Goal: Transaction & Acquisition: Obtain resource

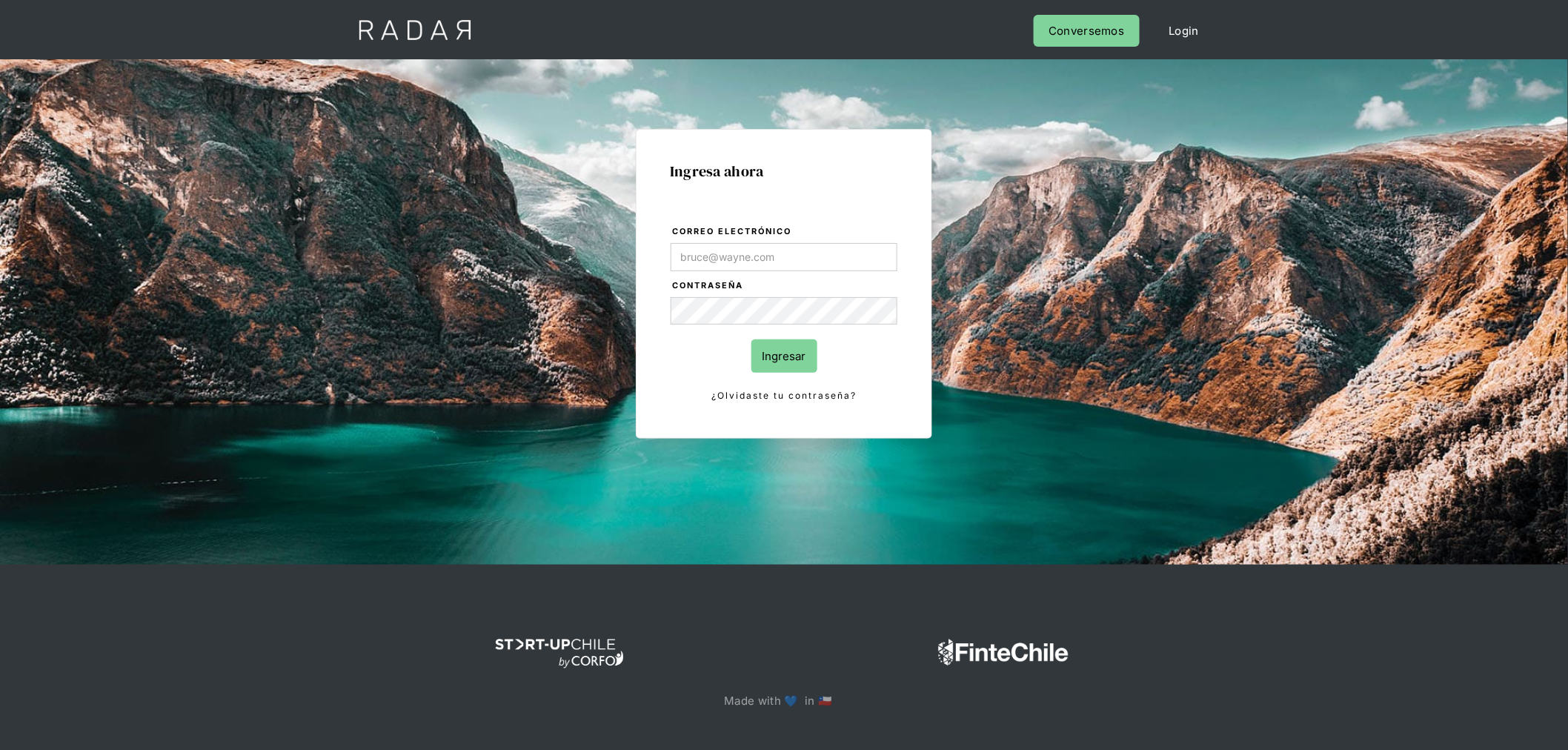
type input "[PERSON_NAME][EMAIL_ADDRESS][PERSON_NAME][DOMAIN_NAME]"
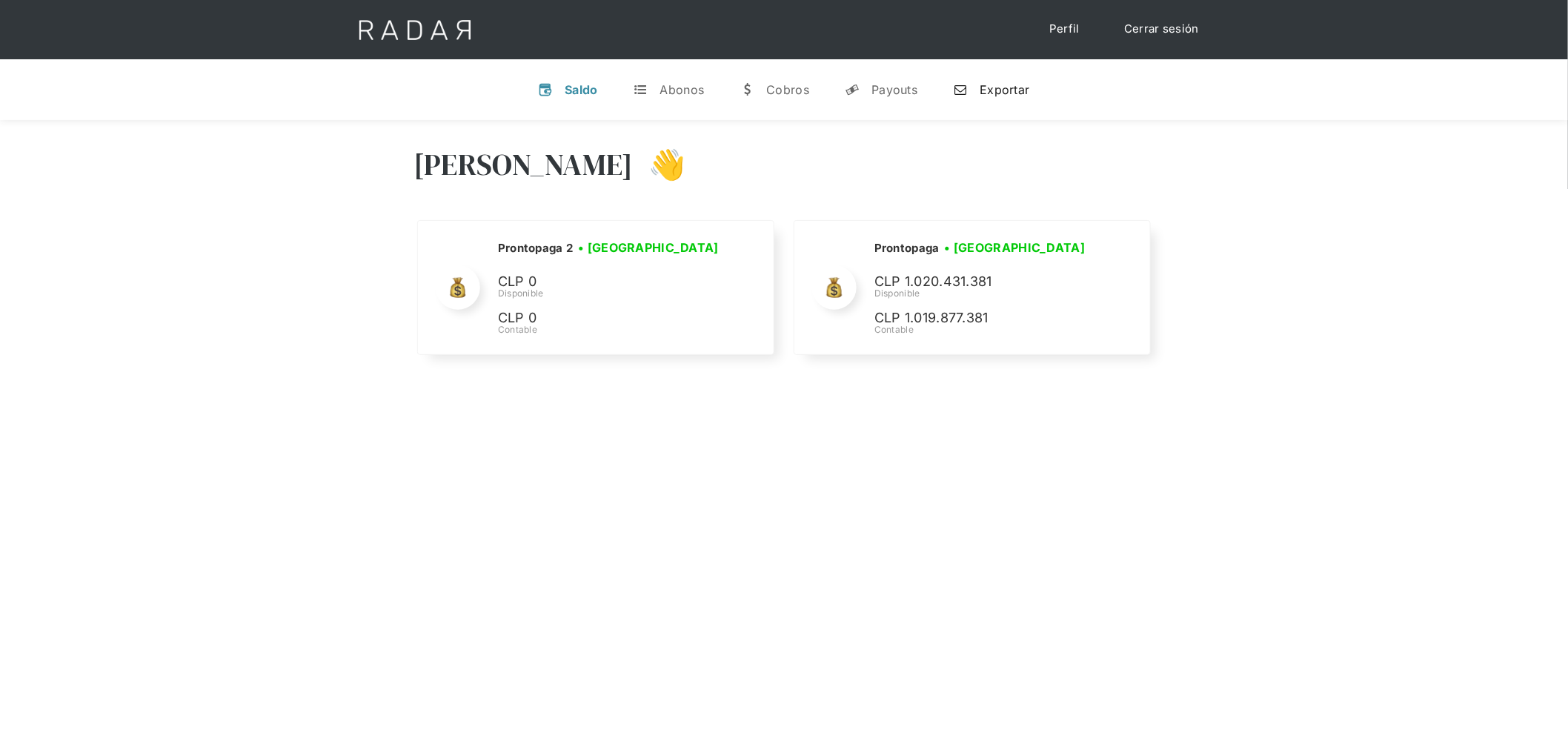
click at [988, 92] on div "Exportar" at bounding box center [1004, 89] width 49 height 15
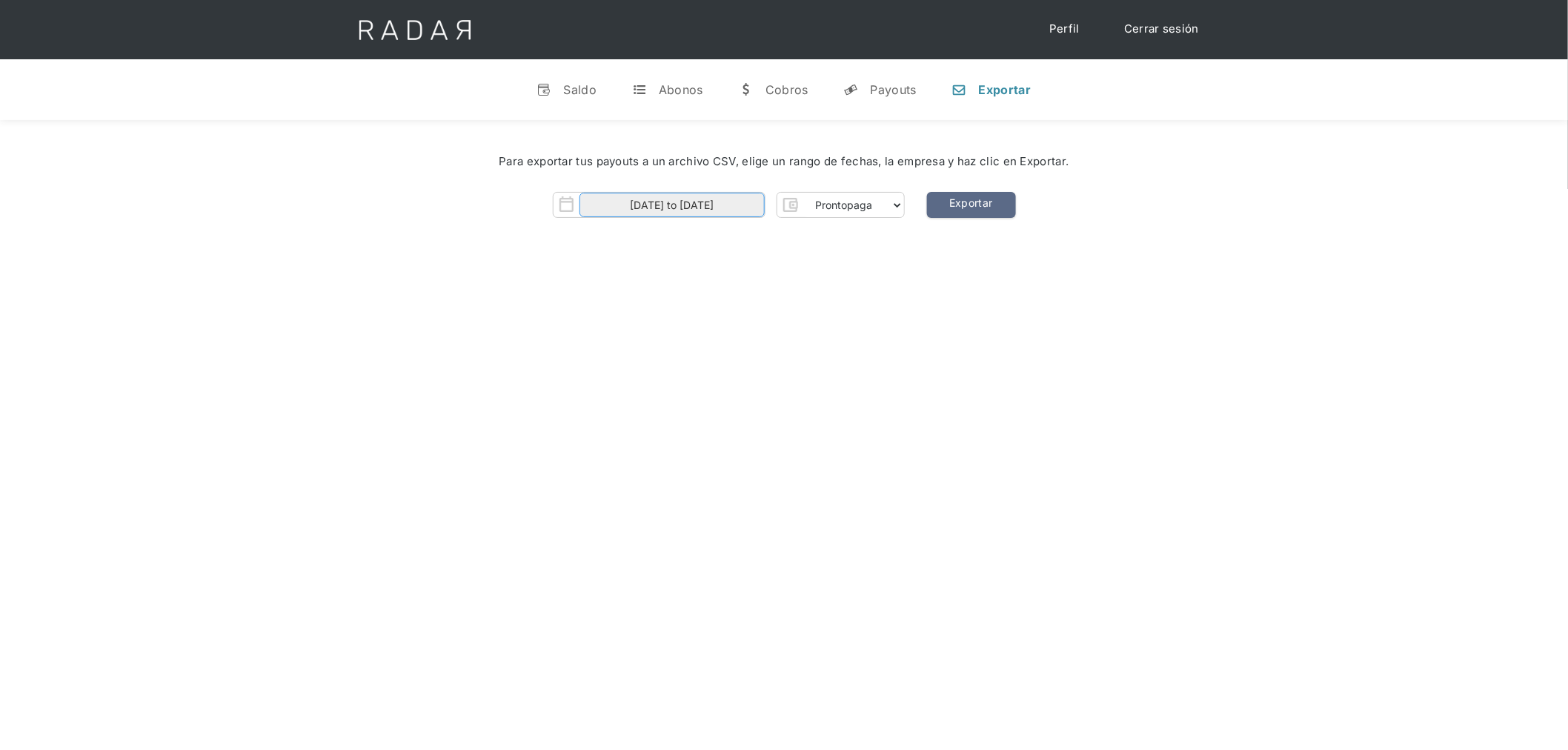
click at [730, 207] on input "[DATE] to [DATE]" at bounding box center [672, 204] width 185 height 25
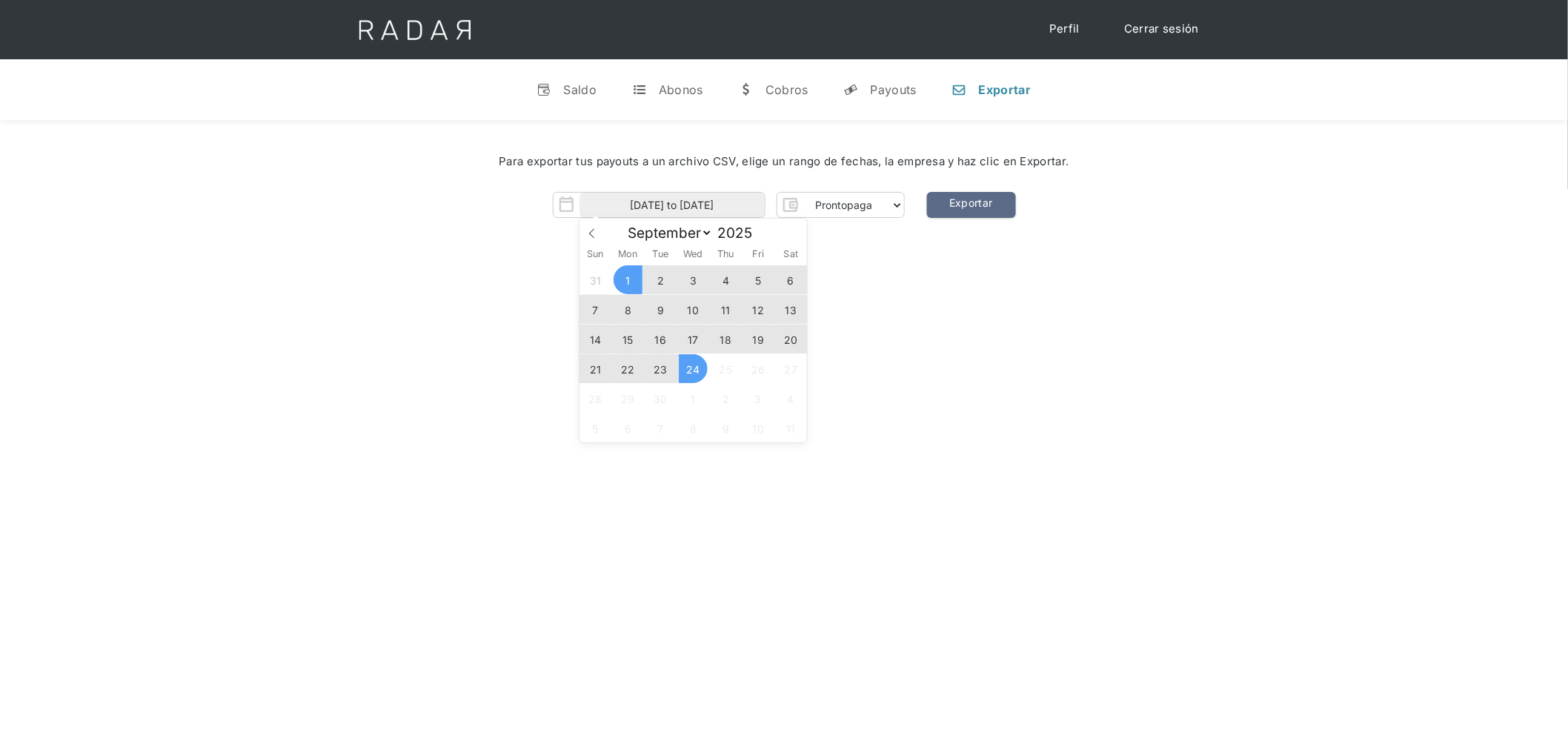
click at [693, 363] on span "24" at bounding box center [693, 369] width 29 height 29
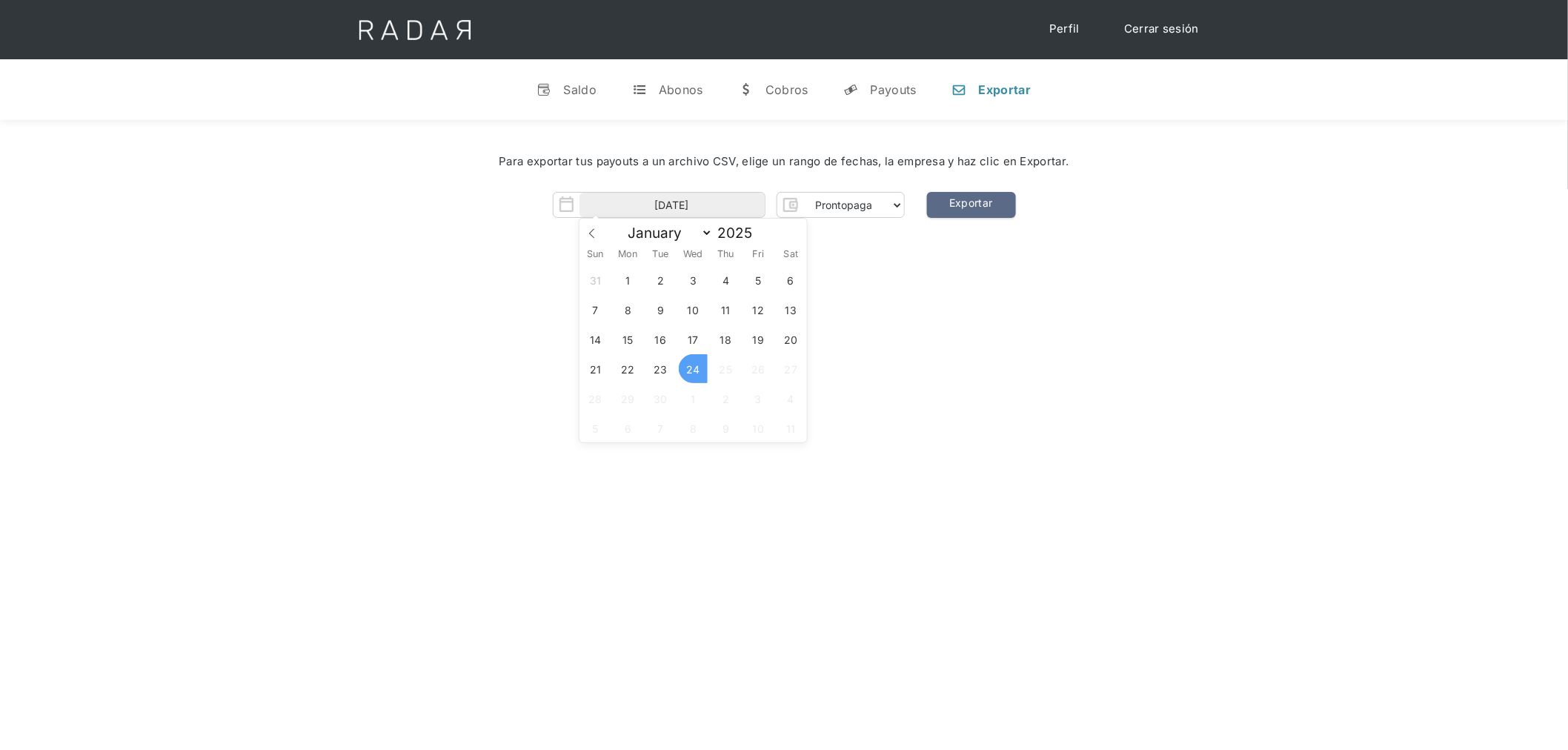
click at [693, 365] on span "24" at bounding box center [693, 369] width 29 height 29
click at [924, 349] on div "Hola José 👋 Cargando tus cuentas... Nombre de la empresa • Conectada • Desconec…" at bounding box center [784, 495] width 1568 height 750
click at [857, 209] on select "Prontopaga Prontopaga 2" at bounding box center [853, 205] width 101 height 24
click at [946, 270] on div "Hola José 👋 Cargando tus cuentas... Nombre de la empresa • Conectada • Desconec…" at bounding box center [784, 495] width 1568 height 750
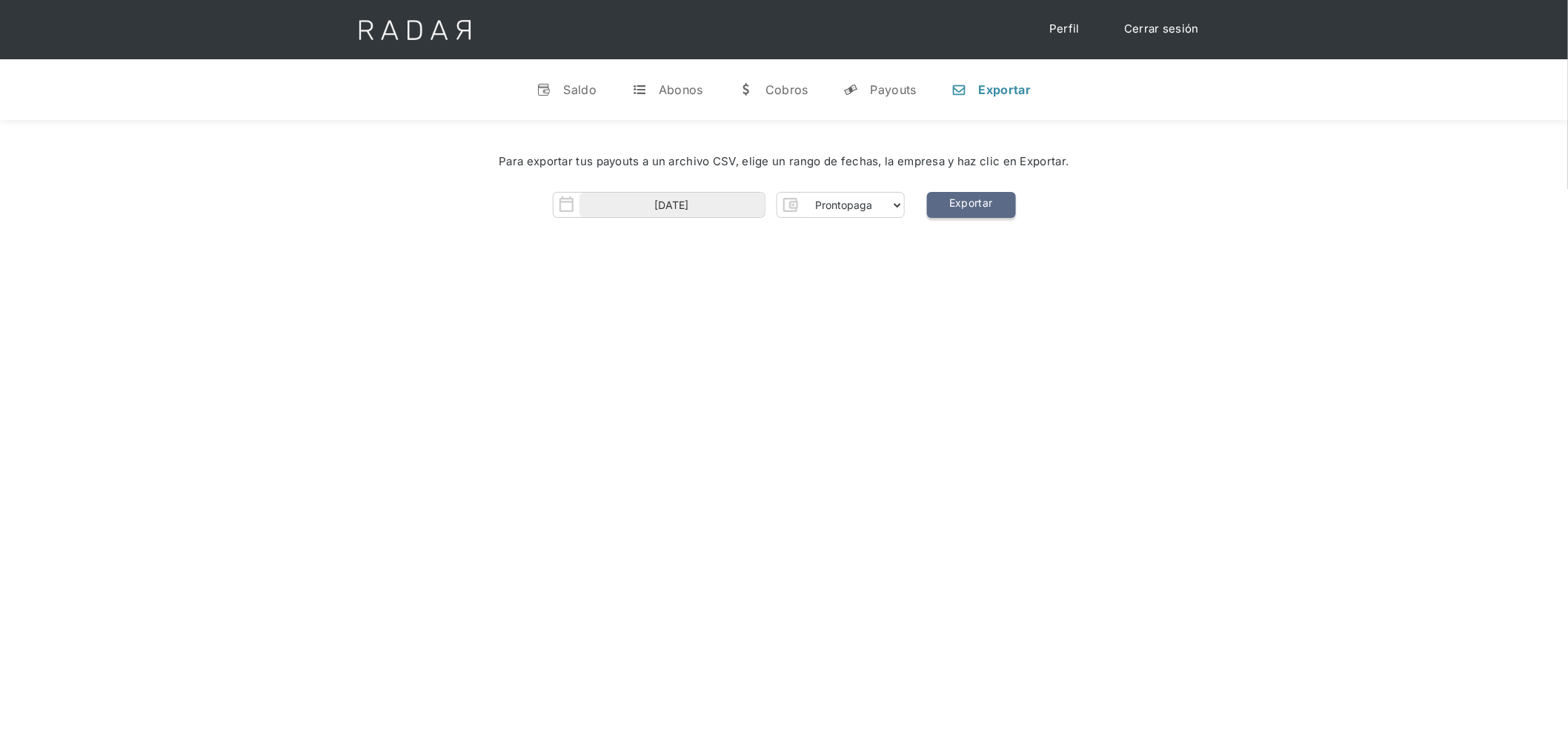
click at [981, 192] on link "Exportar" at bounding box center [970, 204] width 89 height 26
click at [981, 205] on link "Exportar" at bounding box center [970, 204] width 89 height 26
click at [706, 207] on input "[DATE]" at bounding box center [672, 204] width 185 height 25
click at [688, 368] on span "24" at bounding box center [693, 369] width 29 height 29
type input "[DATE]"
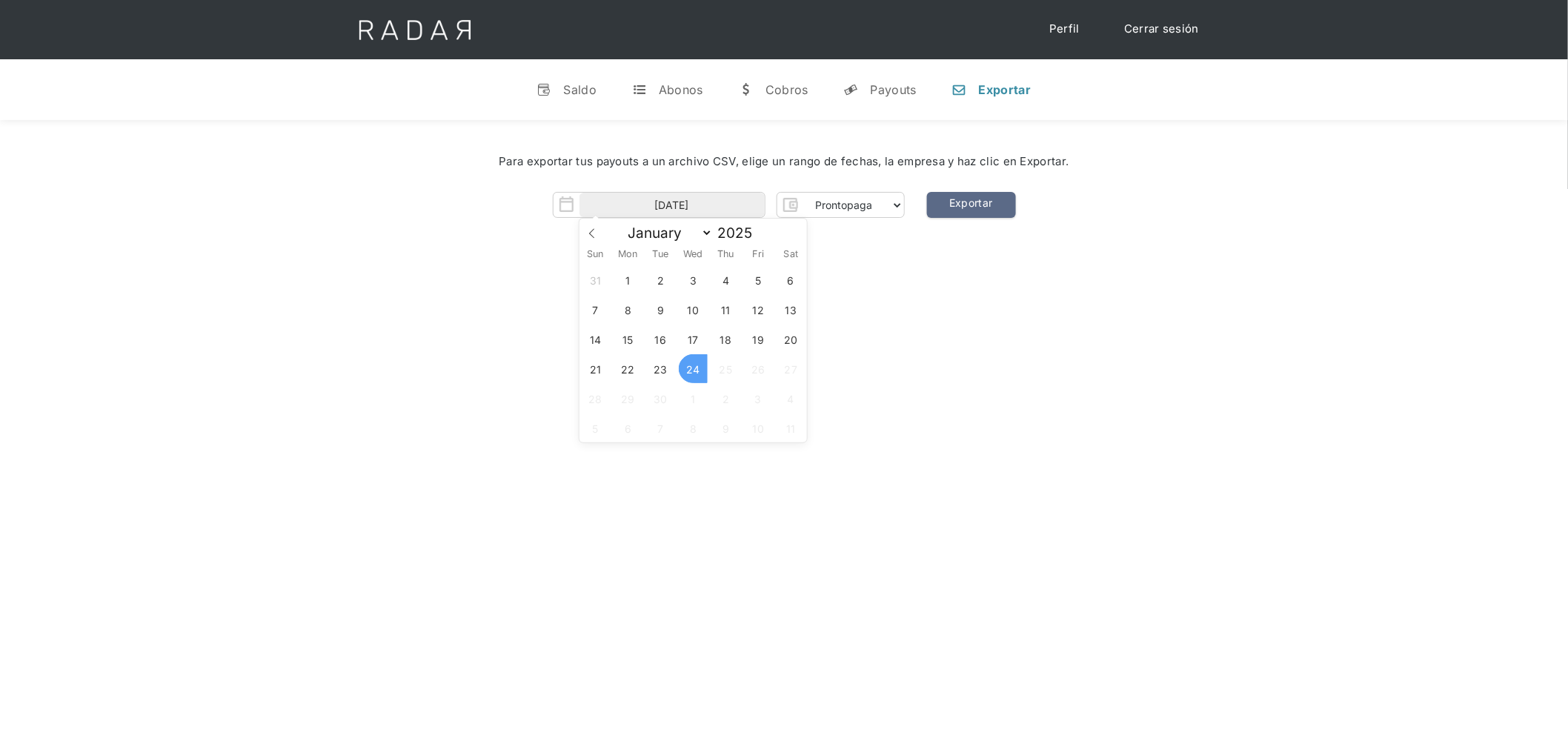
click at [688, 368] on span "24" at bounding box center [693, 369] width 29 height 29
click at [959, 361] on div "Hola José 👋 Cargando tus cuentas... Nombre de la empresa • Conectada • Desconec…" at bounding box center [784, 495] width 1568 height 750
click at [993, 202] on link "Exportar" at bounding box center [970, 204] width 89 height 26
click at [1128, 254] on div "Para exportar tus payouts a un archivo CSV, elige un rango de fechas, la empres…" at bounding box center [784, 189] width 1568 height 140
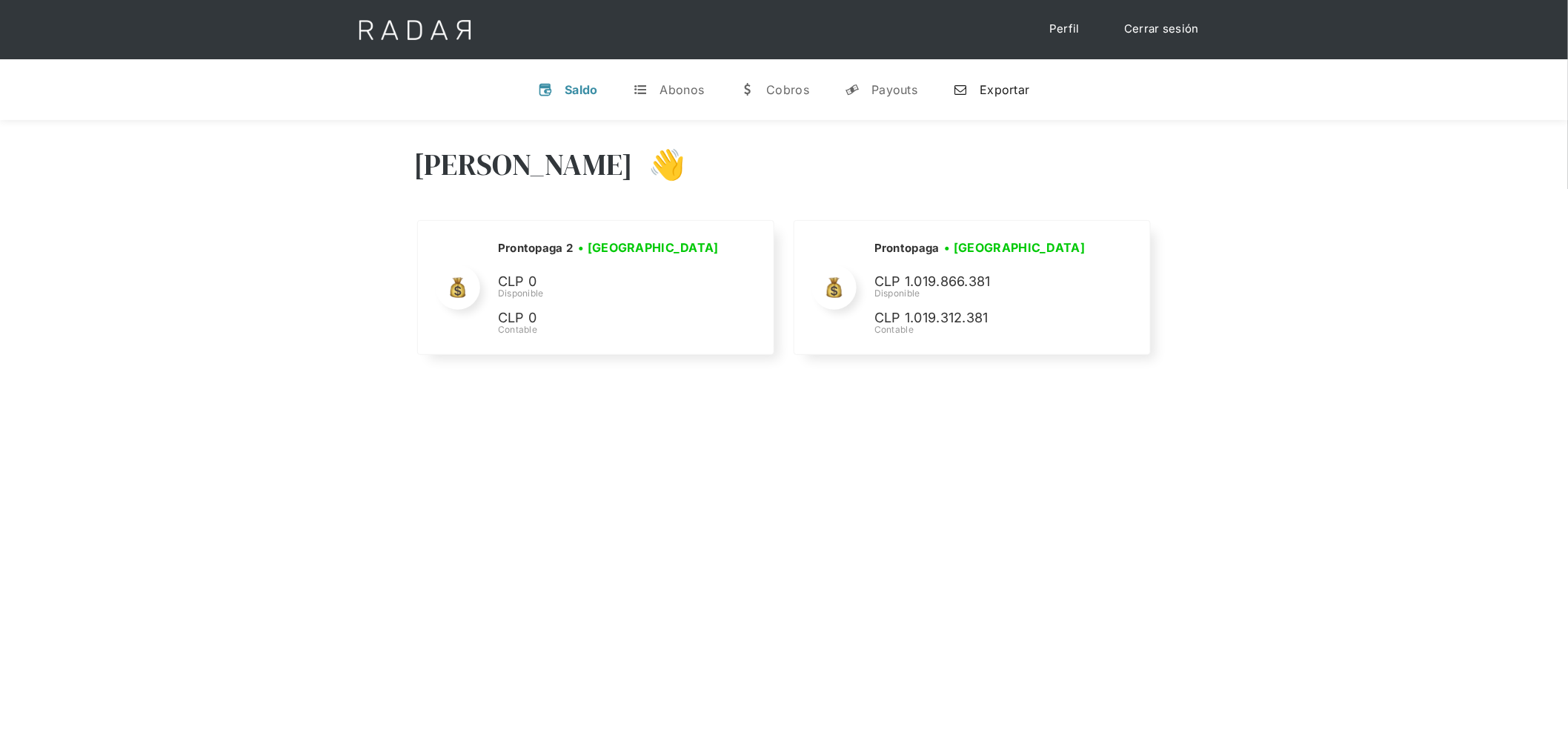
select select "prontopaga"
click at [981, 89] on div "Exportar" at bounding box center [1004, 89] width 49 height 15
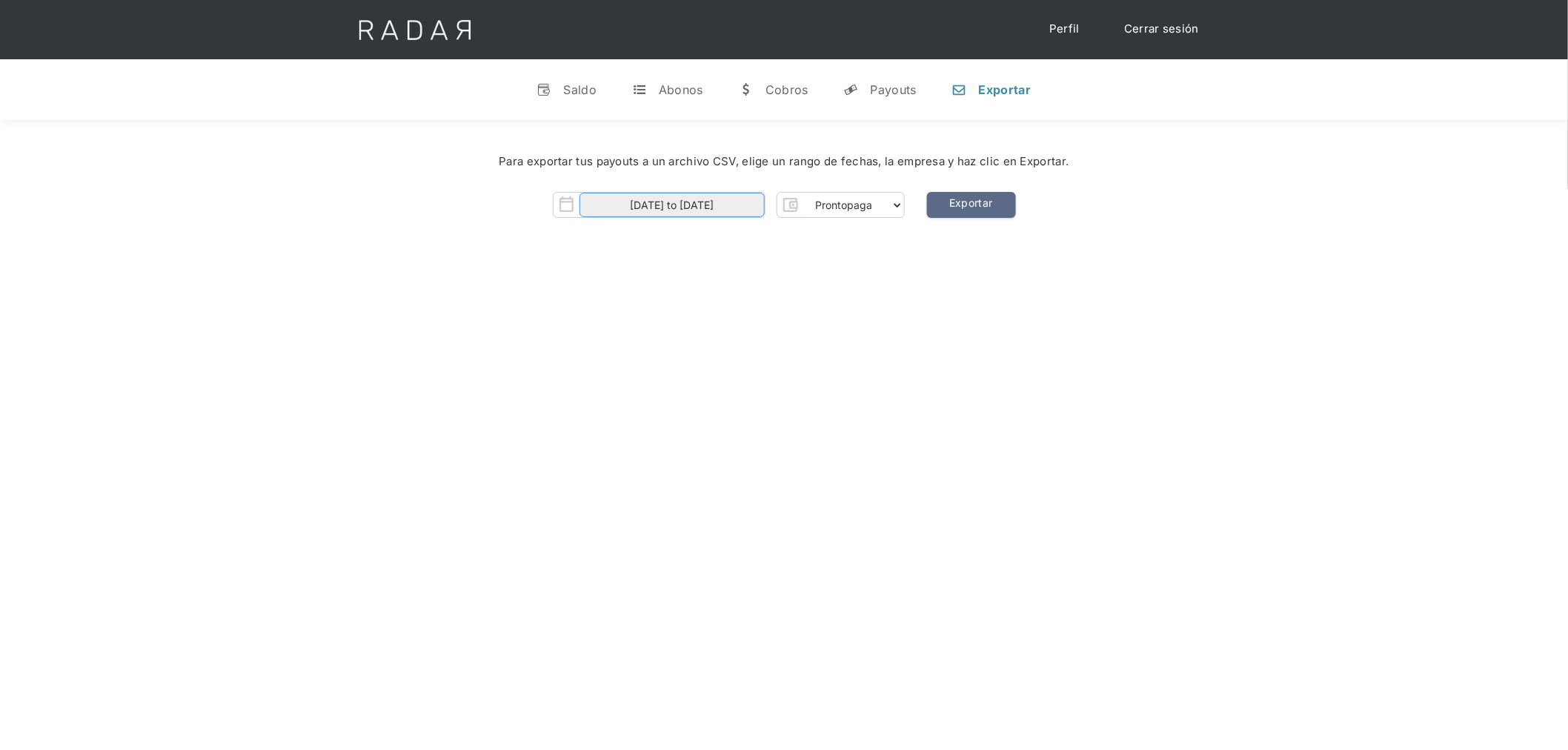
click at [742, 203] on input "[DATE] to [DATE]" at bounding box center [672, 204] width 185 height 25
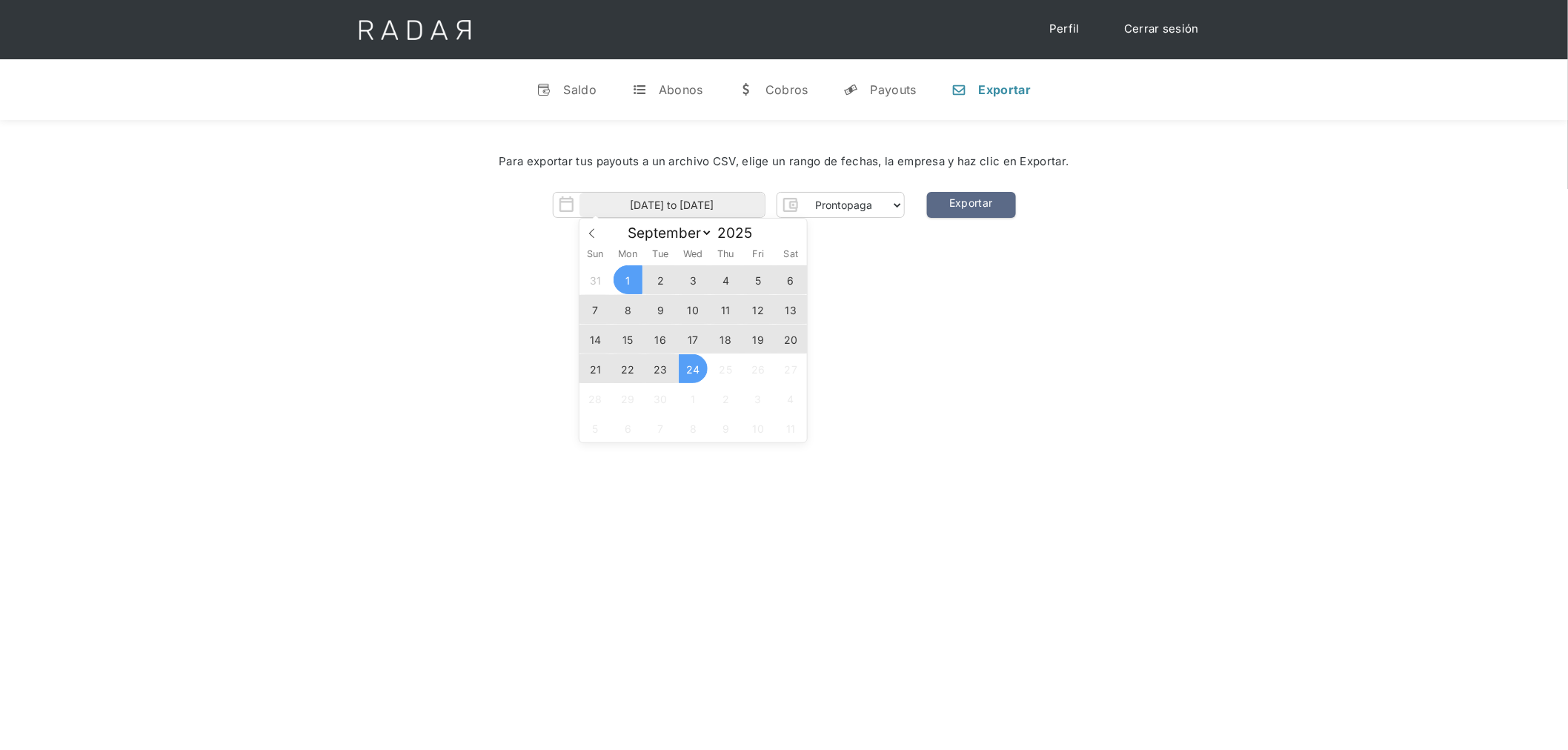
click at [699, 370] on span "24" at bounding box center [693, 369] width 29 height 29
type input "[DATE]"
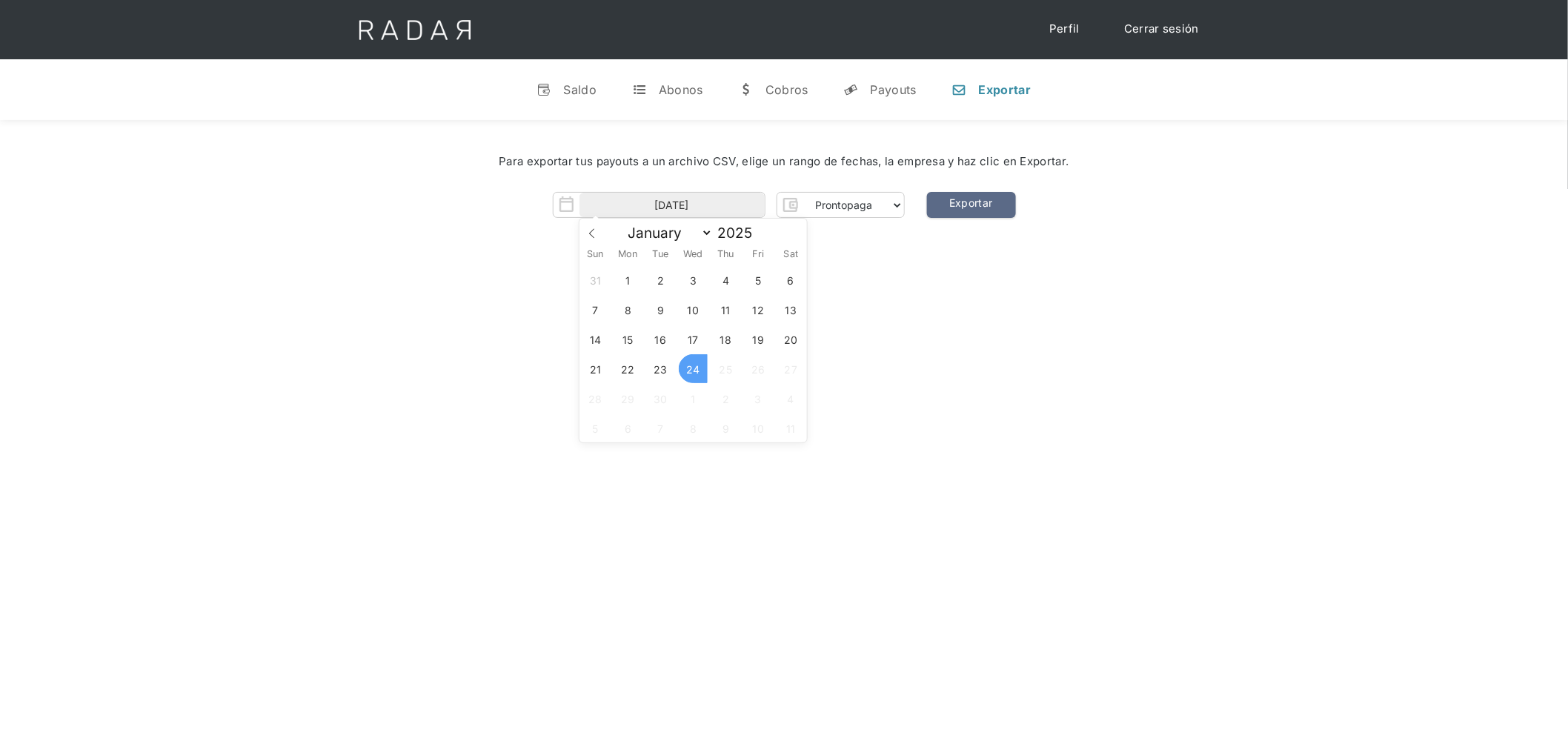
click at [699, 370] on span "24" at bounding box center [693, 369] width 29 height 29
click at [990, 359] on div "[PERSON_NAME] 👋 Cargando tus cuentas... Nombre de la empresa • [GEOGRAPHIC_DATA…" at bounding box center [784, 495] width 1568 height 750
click at [965, 215] on link "Exportar" at bounding box center [970, 204] width 89 height 26
click at [968, 199] on link "Exportar" at bounding box center [970, 204] width 89 height 26
click at [1084, 181] on div "Para exportar tus payouts a un archivo CSV, elige un rango de fechas, la empres…" at bounding box center [784, 161] width 1523 height 61
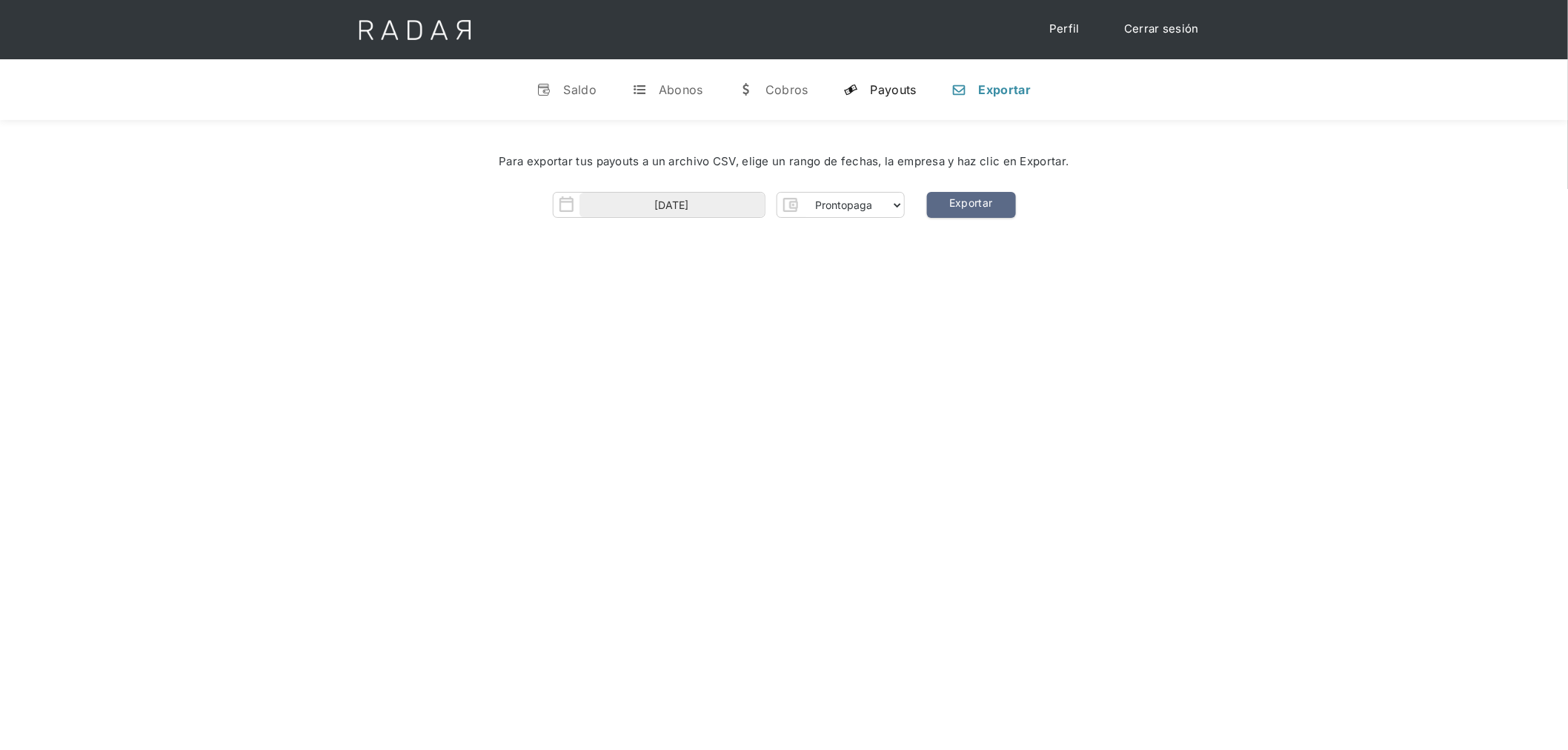
click at [914, 97] on div "Payouts" at bounding box center [894, 89] width 46 height 15
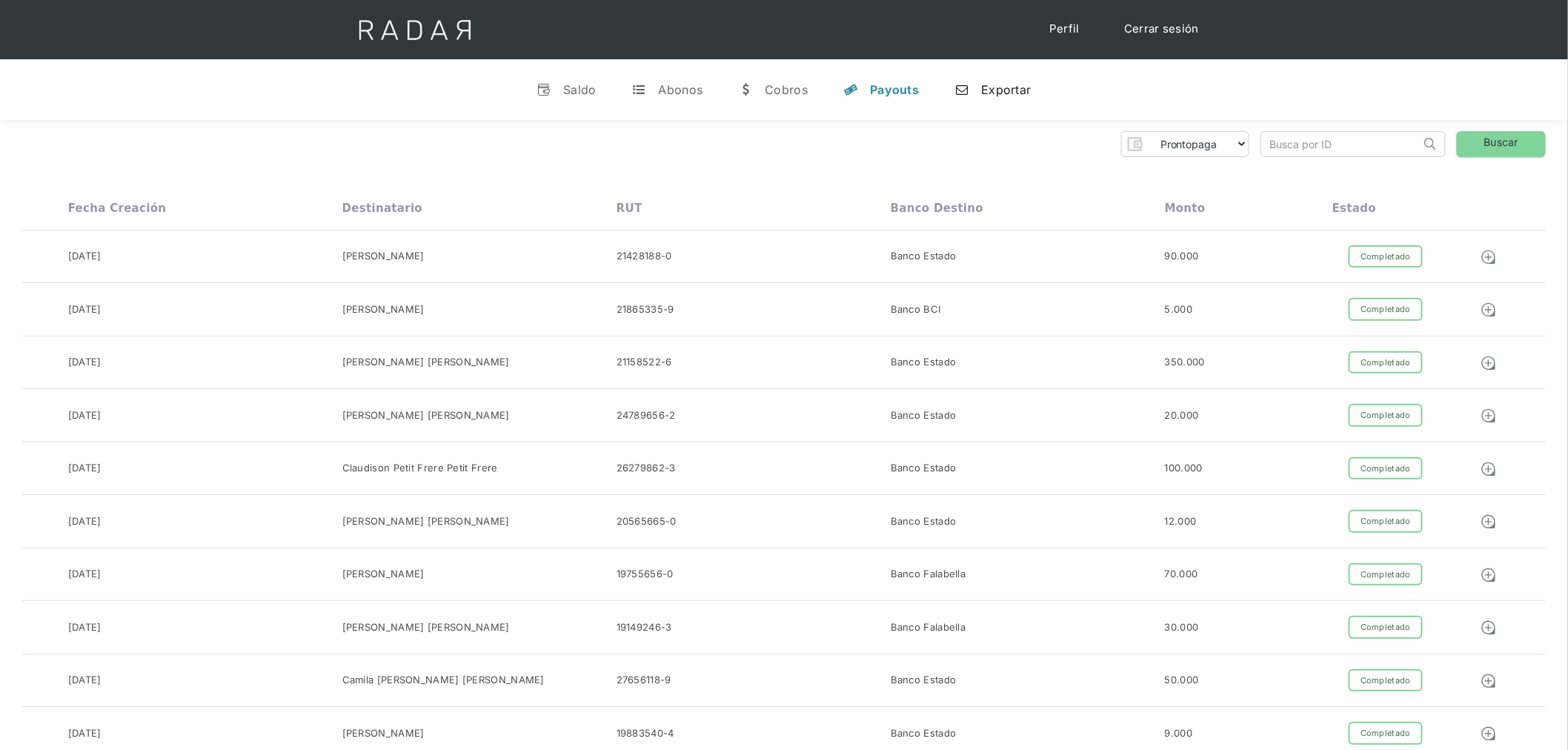
click at [1012, 89] on div "Exportar" at bounding box center [1005, 89] width 49 height 15
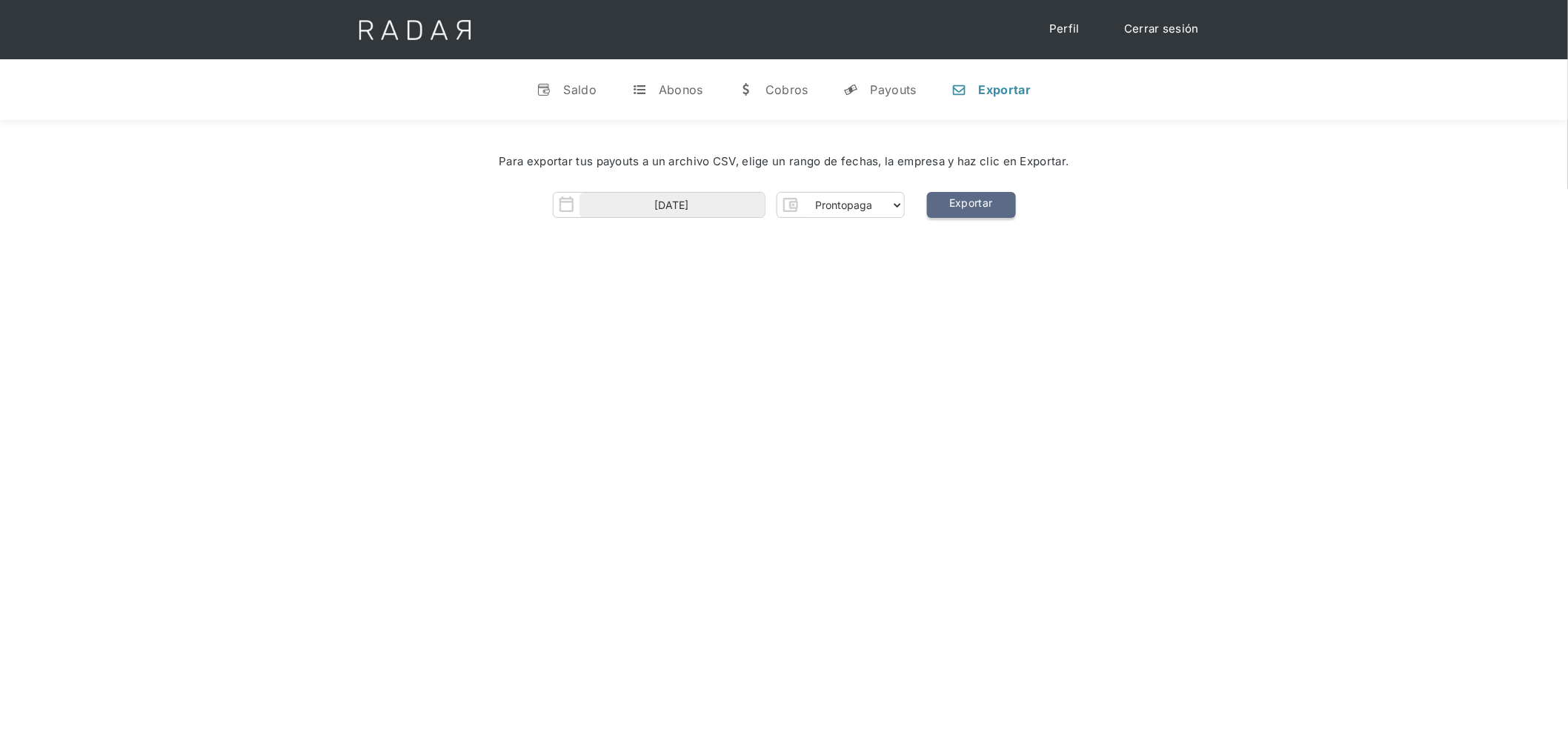
click at [988, 204] on link "Exportar" at bounding box center [970, 204] width 89 height 26
click at [871, 90] on div "Payouts" at bounding box center [894, 89] width 46 height 15
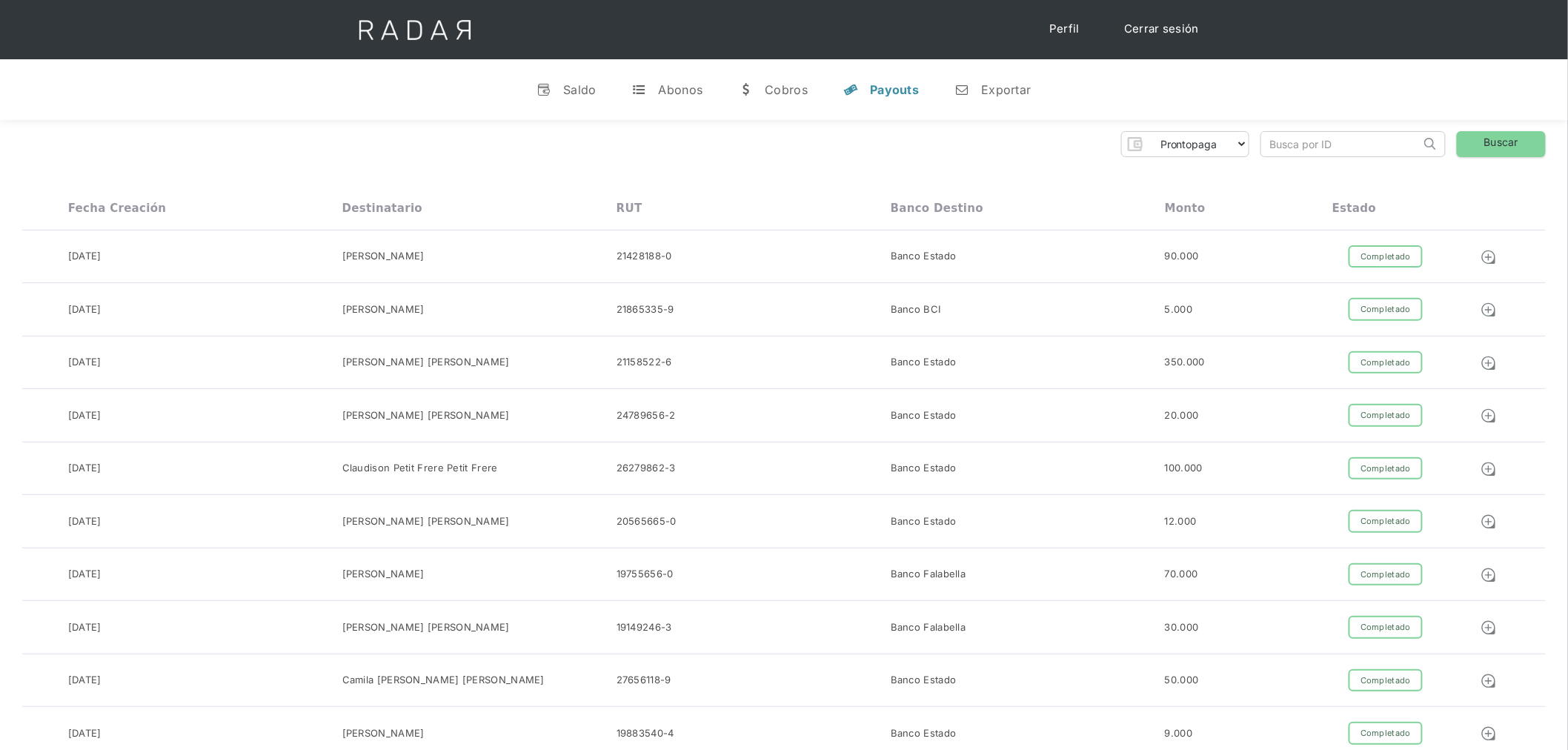
click at [1309, 134] on input "search" at bounding box center [1341, 144] width 160 height 25
paste input "11fda3b3-d1e7-4331-890d-09add15a0b34"
type input "11fda3b3-d1e7-4331-890d-09add15a0b34"
click at [1475, 150] on link "Buscar" at bounding box center [1500, 144] width 89 height 26
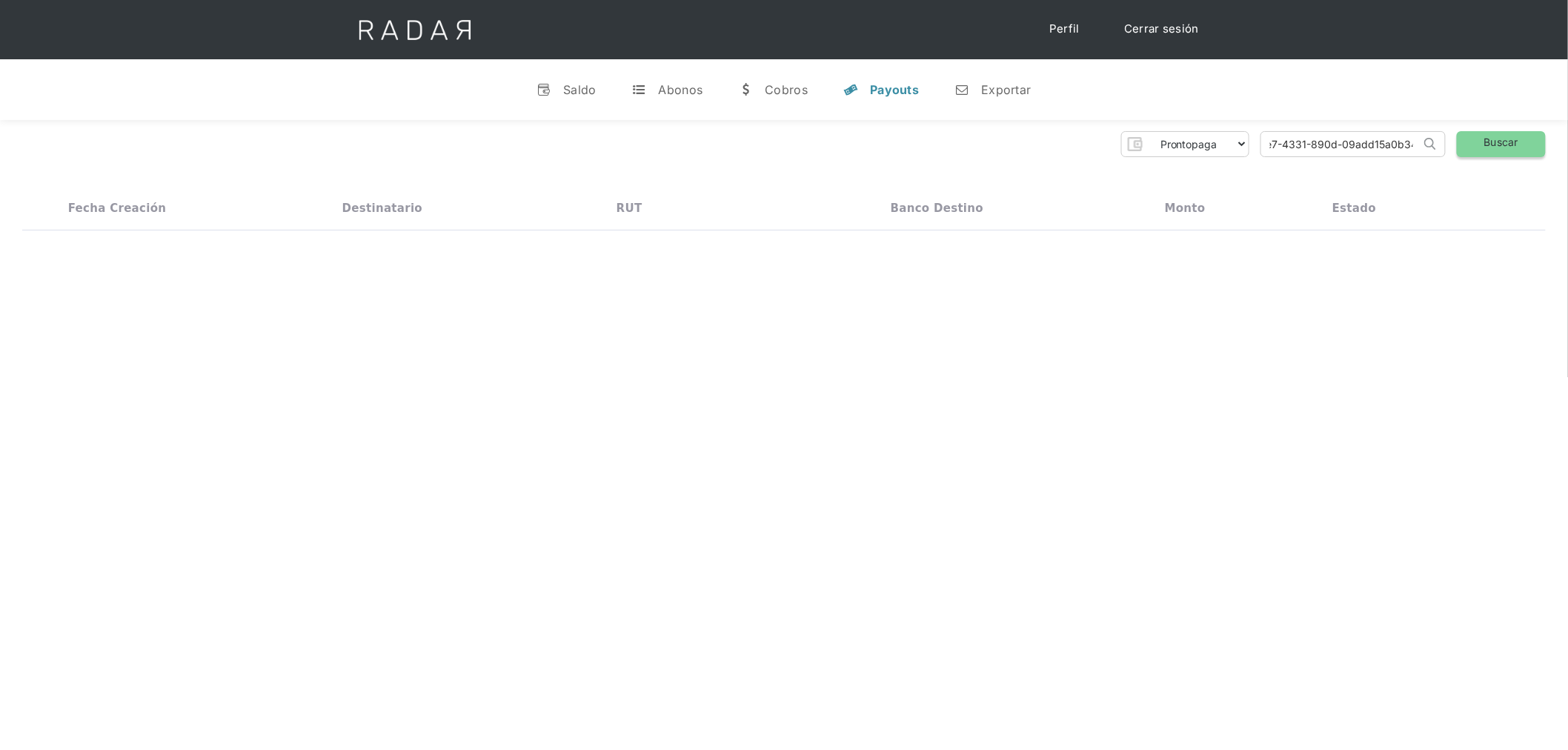
scroll to position [0, 0]
